Goal: Task Accomplishment & Management: Complete application form

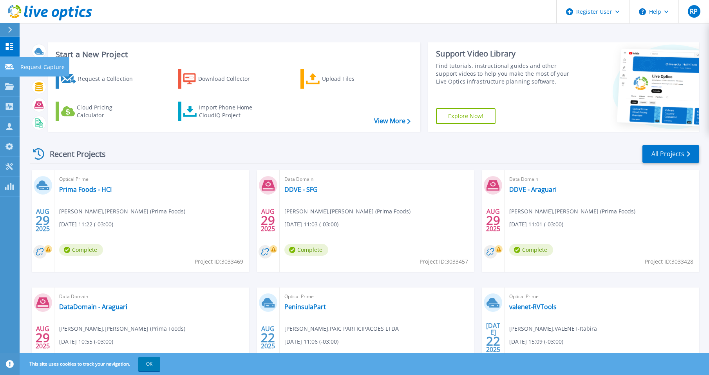
click at [51, 64] on p "Request Capture" at bounding box center [42, 67] width 44 height 20
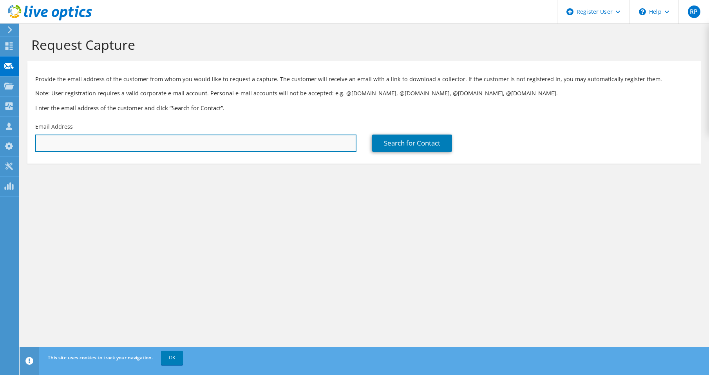
click at [136, 147] on input "text" at bounding box center [195, 142] width 321 height 17
paste input "[PERSON_NAME][EMAIL_ADDRESS][PERSON_NAME][DOMAIN_NAME]"
type input "[PERSON_NAME][EMAIL_ADDRESS][PERSON_NAME][DOMAIN_NAME]"
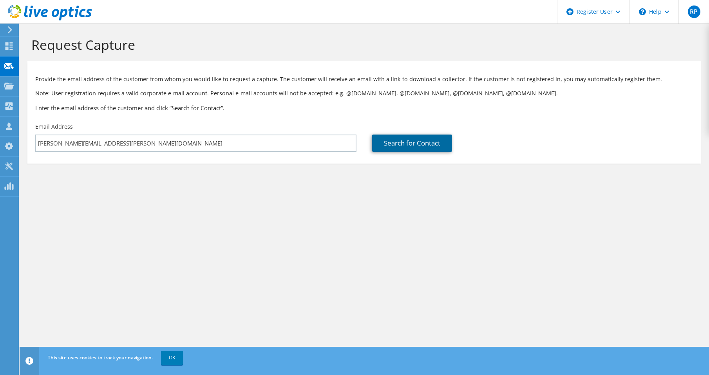
click at [409, 146] on link "Search for Contact" at bounding box center [412, 142] width 80 height 17
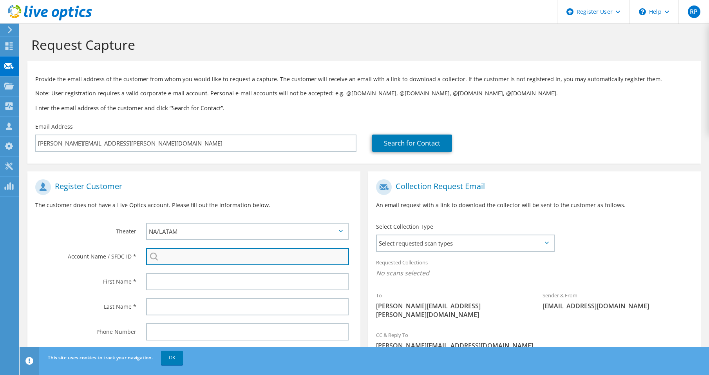
click at [167, 255] on input "search" at bounding box center [247, 256] width 203 height 17
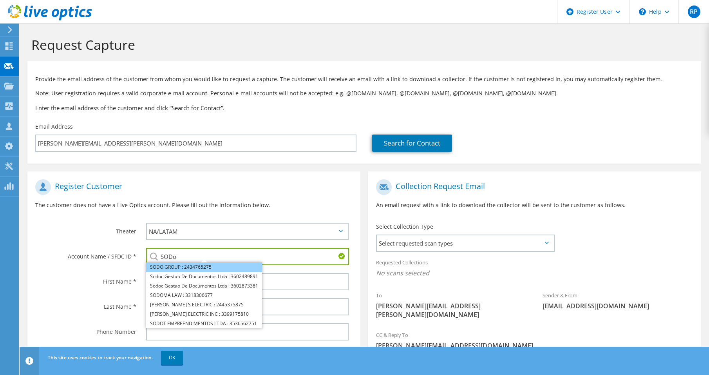
click at [203, 267] on li "SODO GROUP : 2434765275" at bounding box center [204, 266] width 116 height 9
type input "SODO GROUP : 2434765275"
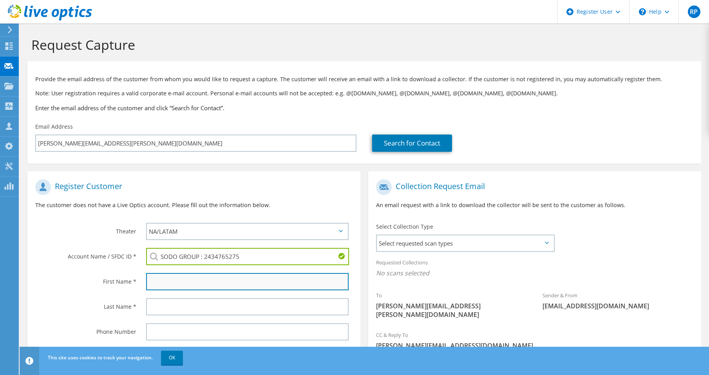
click at [173, 284] on input "text" at bounding box center [247, 281] width 203 height 17
type input "[PERSON_NAME]"
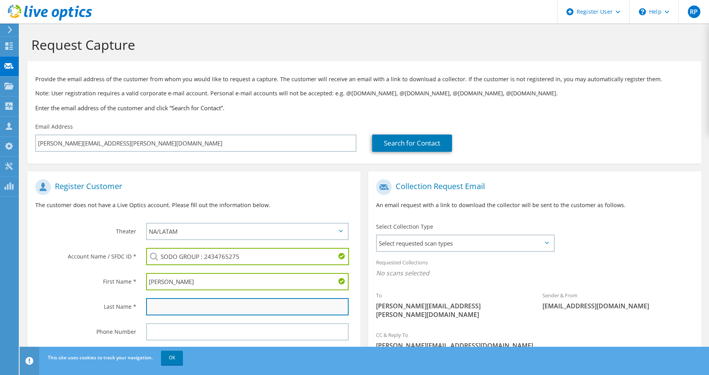
click at [162, 310] on input "text" at bounding box center [247, 306] width 203 height 17
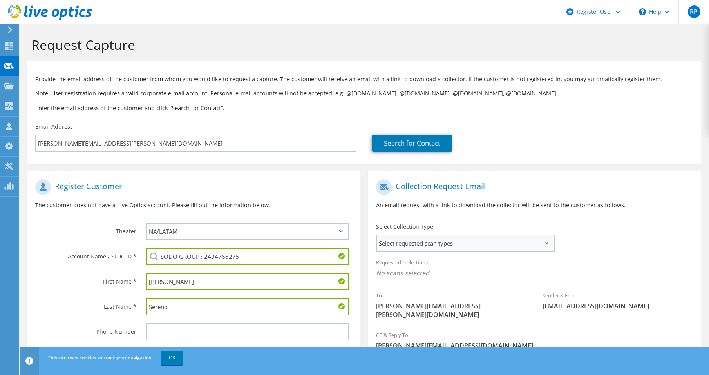
type input "Sereno"
click at [448, 244] on span "Select requested scan types" at bounding box center [465, 243] width 177 height 16
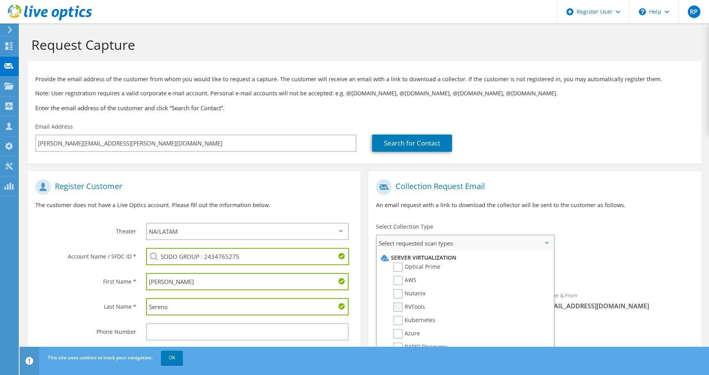
click at [398, 308] on label "RVTools" at bounding box center [409, 306] width 32 height 9
click at [0, 0] on input "RVTools" at bounding box center [0, 0] width 0 height 0
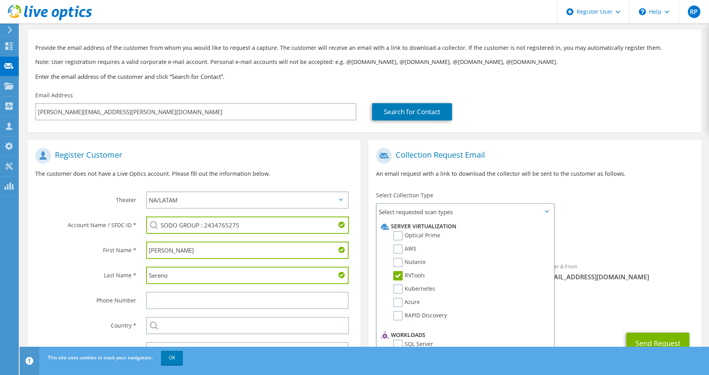
scroll to position [71, 0]
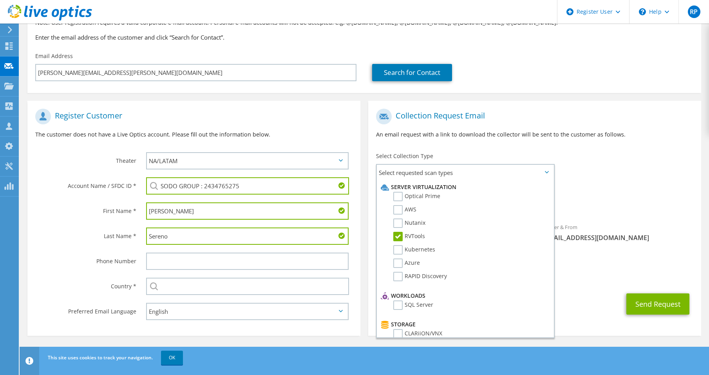
click at [574, 274] on div "CC & Reply To Robson.Pupio@Dell.com" at bounding box center [534, 271] width 333 height 27
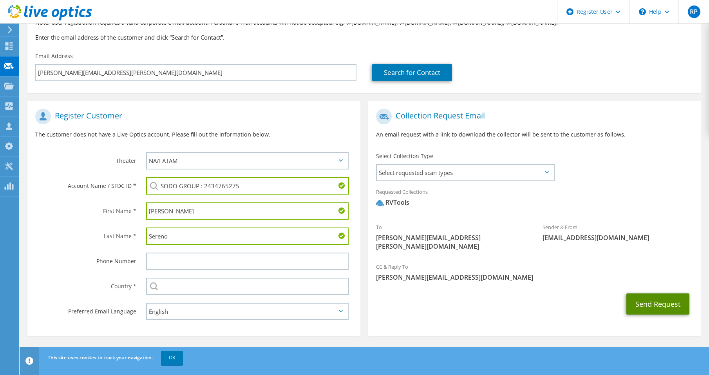
click at [661, 297] on button "Send Request" at bounding box center [657, 303] width 63 height 21
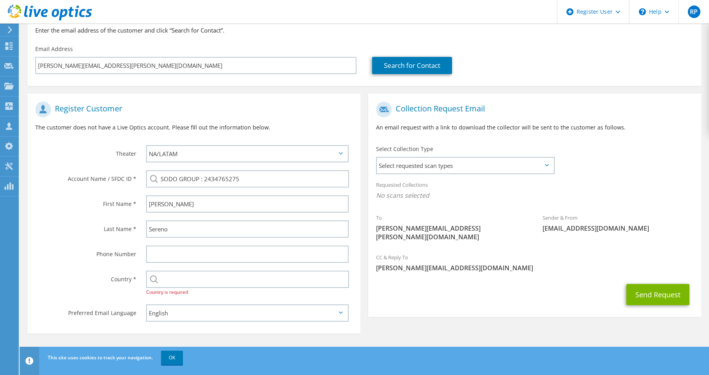
scroll to position [79, 0]
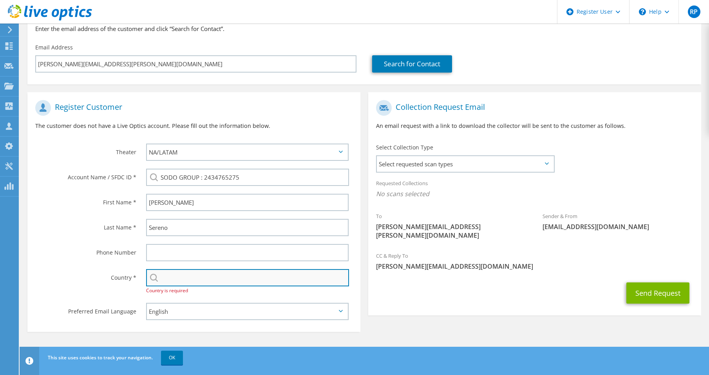
click at [174, 279] on input "text" at bounding box center [247, 277] width 203 height 17
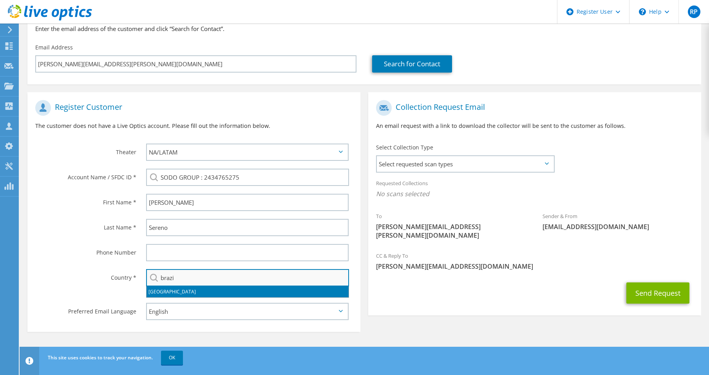
type input "[GEOGRAPHIC_DATA]"
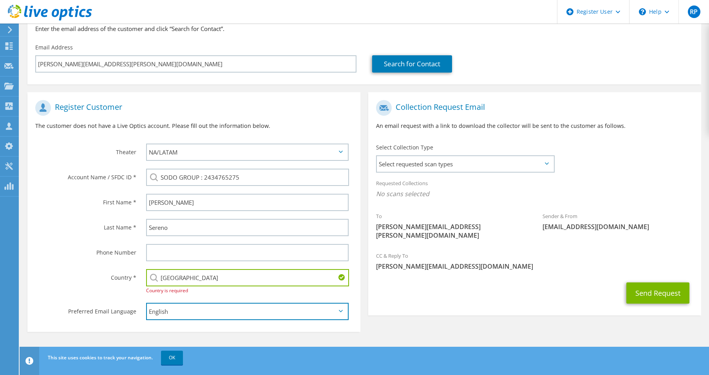
click at [230, 311] on select "English Deutsch Español Français Italiano Polski Português Русский 한국어 中文 日本語" at bounding box center [247, 310] width 203 height 17
select select "pt-BR"
click at [146, 302] on select "English Deutsch Español Français Italiano Polski Português Русский 한국어 中文 日本語" at bounding box center [247, 310] width 203 height 17
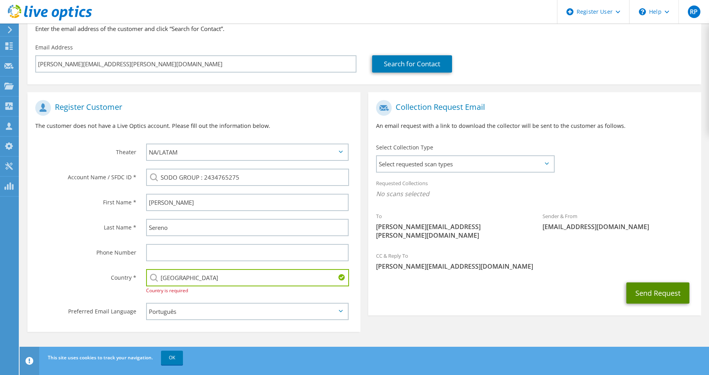
click at [659, 288] on button "Send Request" at bounding box center [657, 292] width 63 height 21
